Goal: Task Accomplishment & Management: Manage account settings

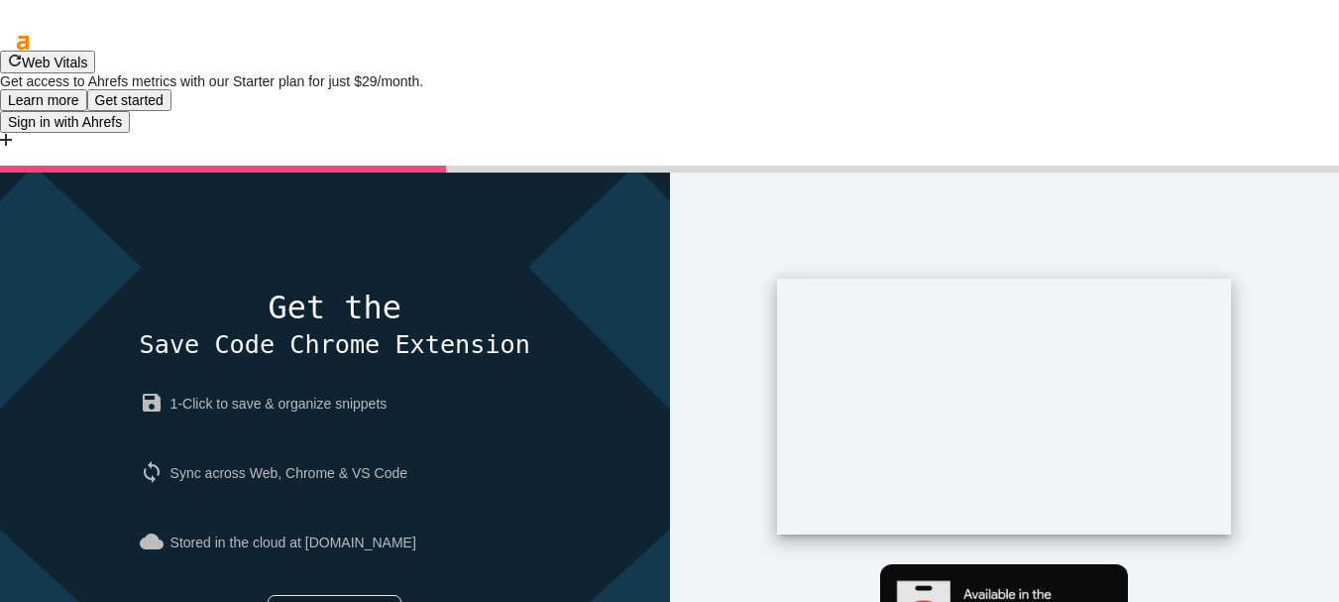
click at [330, 595] on link "Maybe later" at bounding box center [335, 613] width 134 height 36
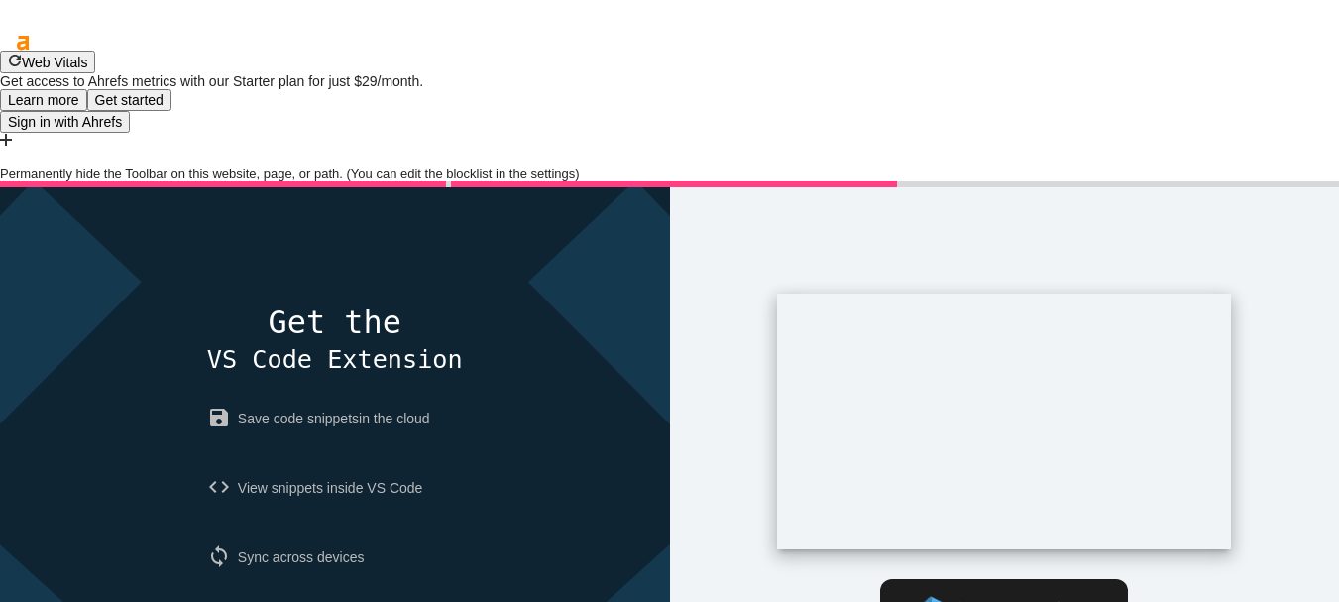
click at [1327, 149] on div at bounding box center [669, 157] width 1339 height 17
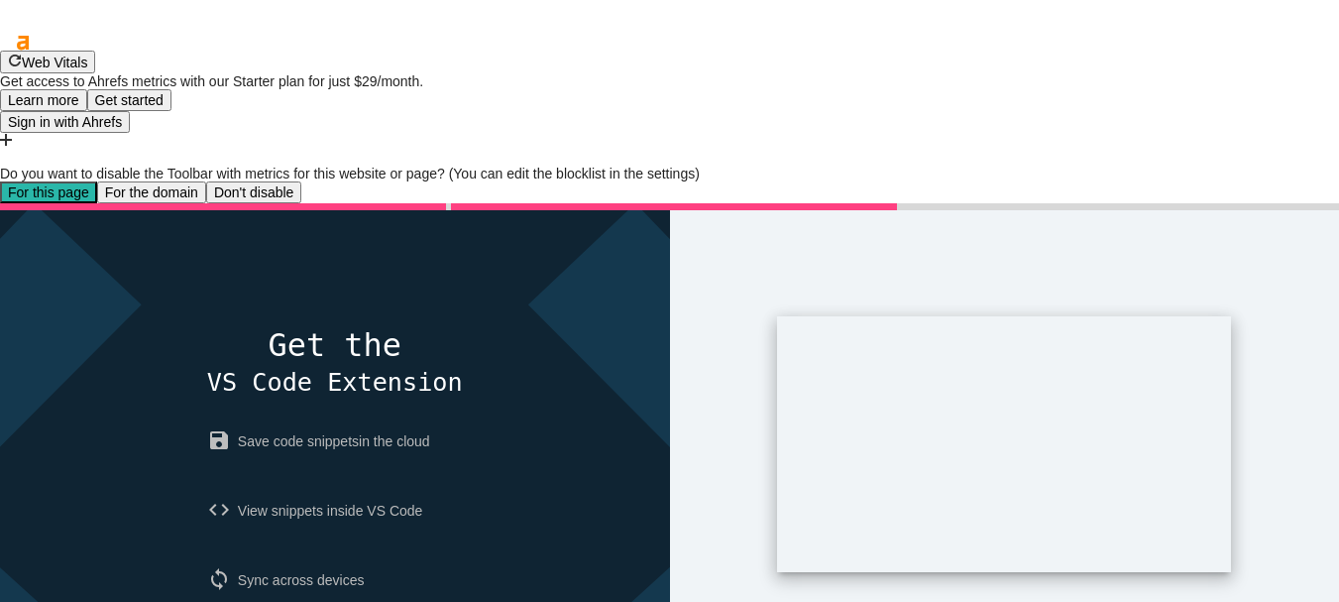
click at [97, 181] on button "For this page" at bounding box center [48, 192] width 97 height 22
